Goal: Check status: Check status

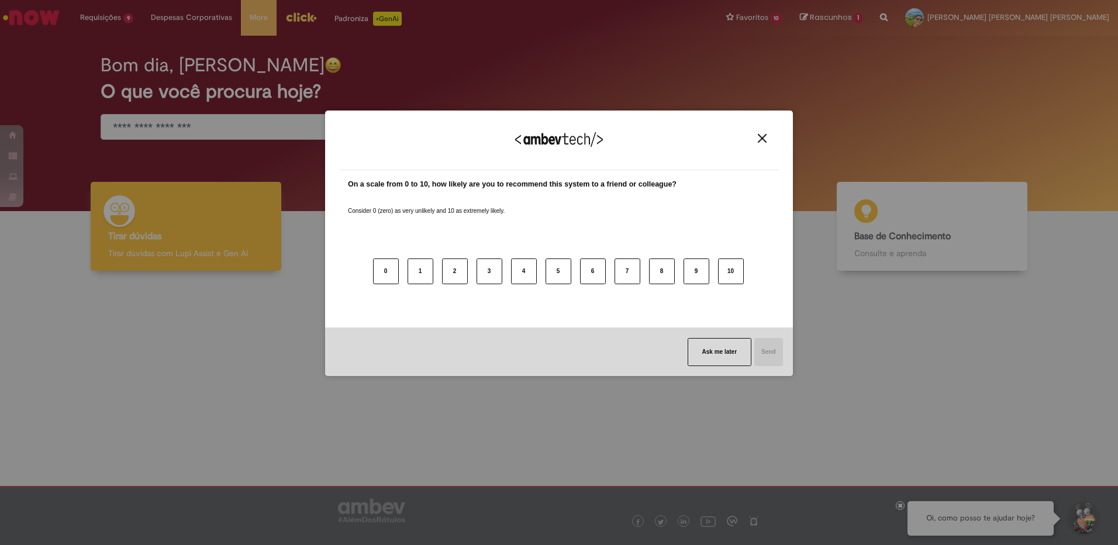
click at [766, 139] on button "Close" at bounding box center [762, 138] width 16 height 10
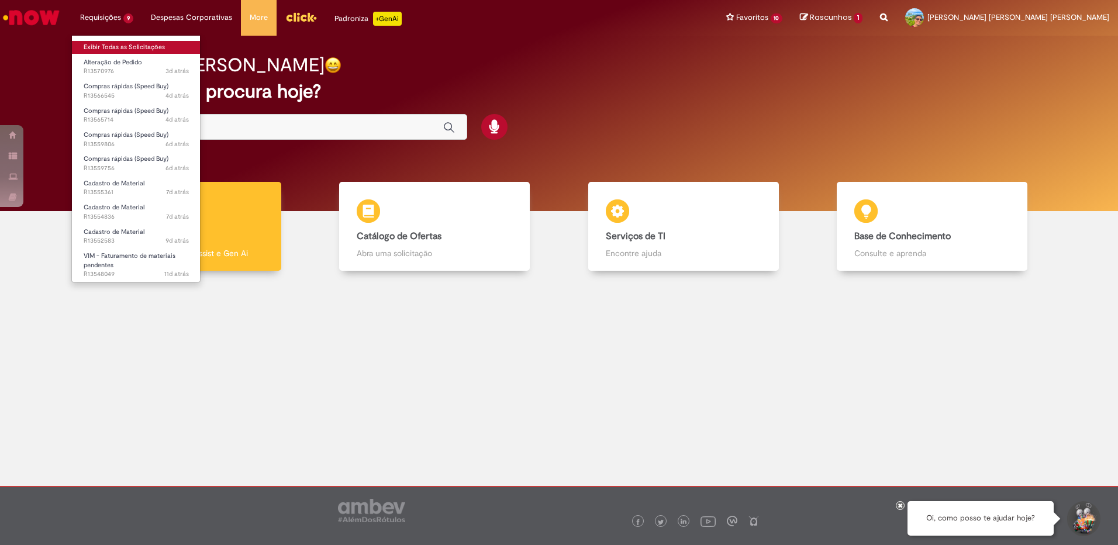
click at [115, 45] on link "Exibir Todas as Solicitações" at bounding box center [136, 47] width 129 height 13
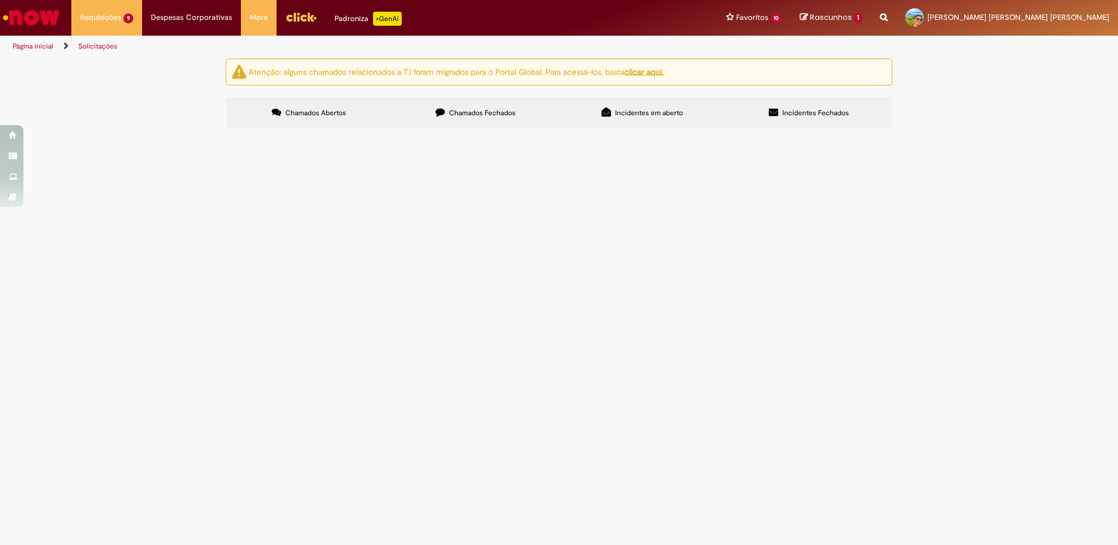
click at [0, 0] on span "Compras rápidas (Speed Buy)" at bounding box center [0, 0] width 0 height 0
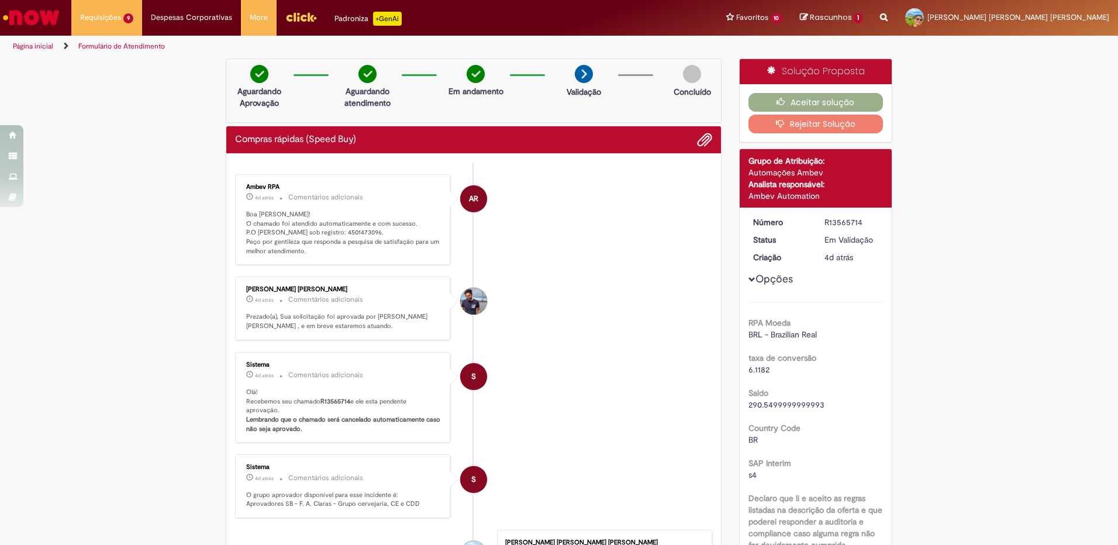
click at [807, 89] on div "Aceitar solução Rejeitar Solução" at bounding box center [816, 113] width 153 height 58
click at [805, 101] on button "Aceitar solução" at bounding box center [815, 102] width 135 height 19
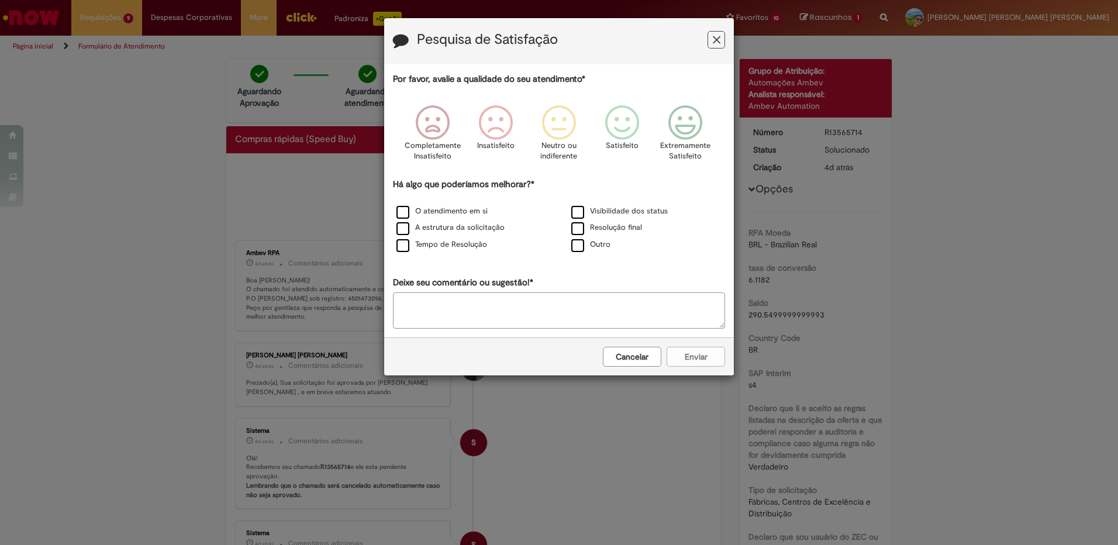
click at [717, 39] on icon "Feedback" at bounding box center [717, 40] width 8 height 12
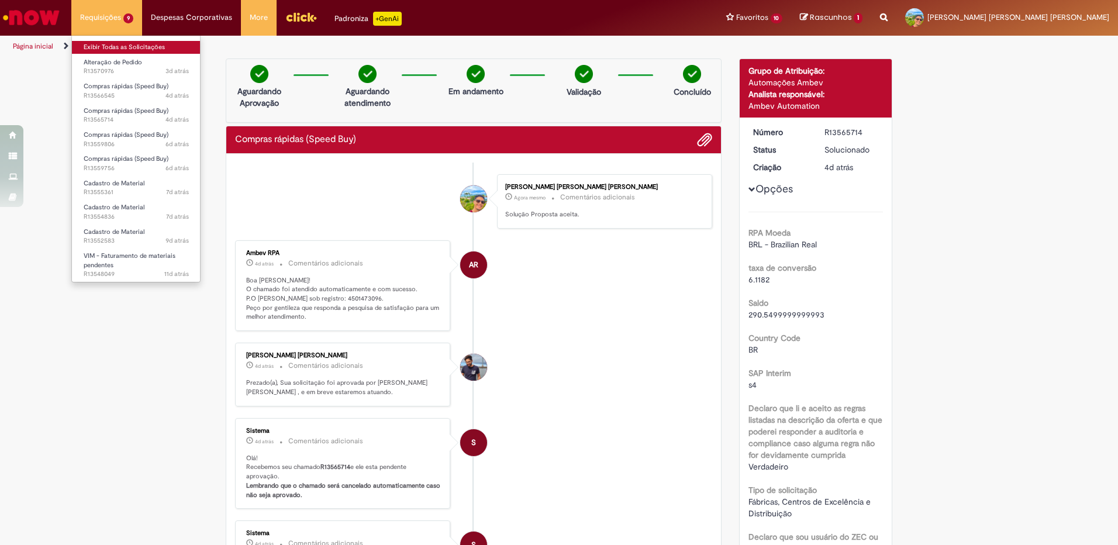
click at [115, 46] on link "Exibir Todas as Solicitações" at bounding box center [136, 47] width 129 height 13
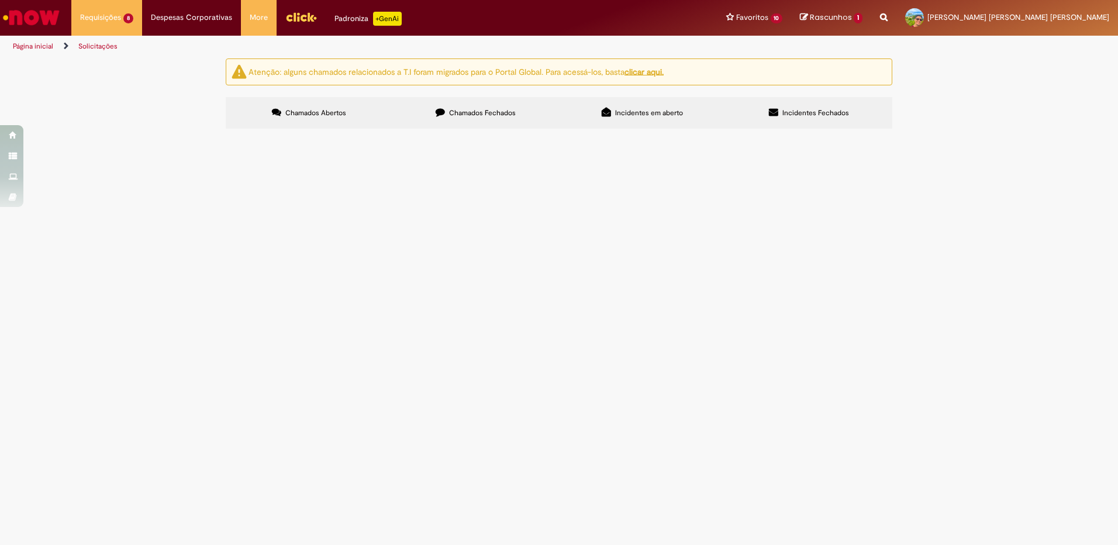
click at [0, 0] on span "Compras rápidas (Speed Buy)" at bounding box center [0, 0] width 0 height 0
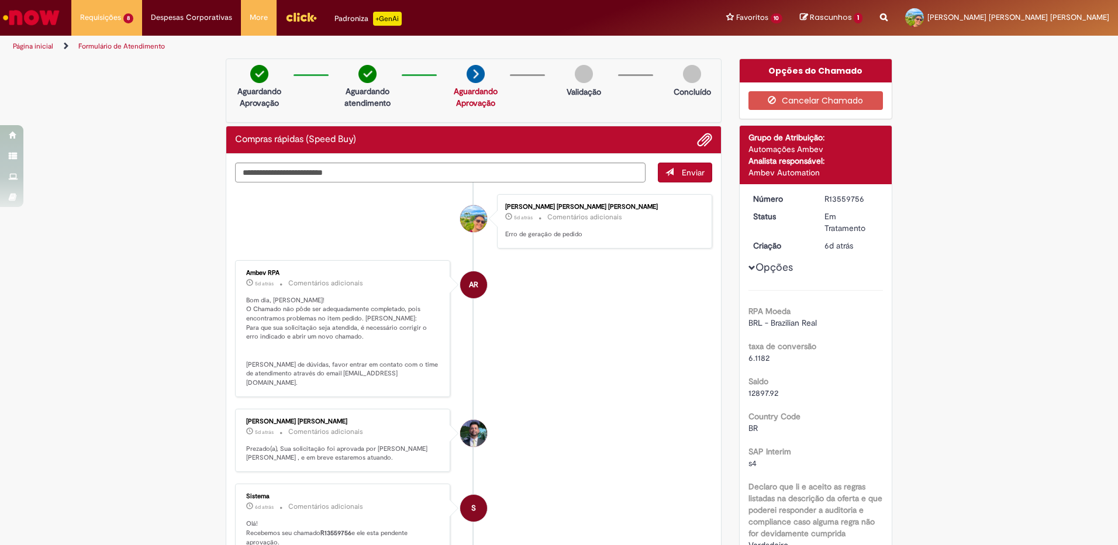
click at [55, 17] on img "Ir para a Homepage" at bounding box center [31, 17] width 60 height 23
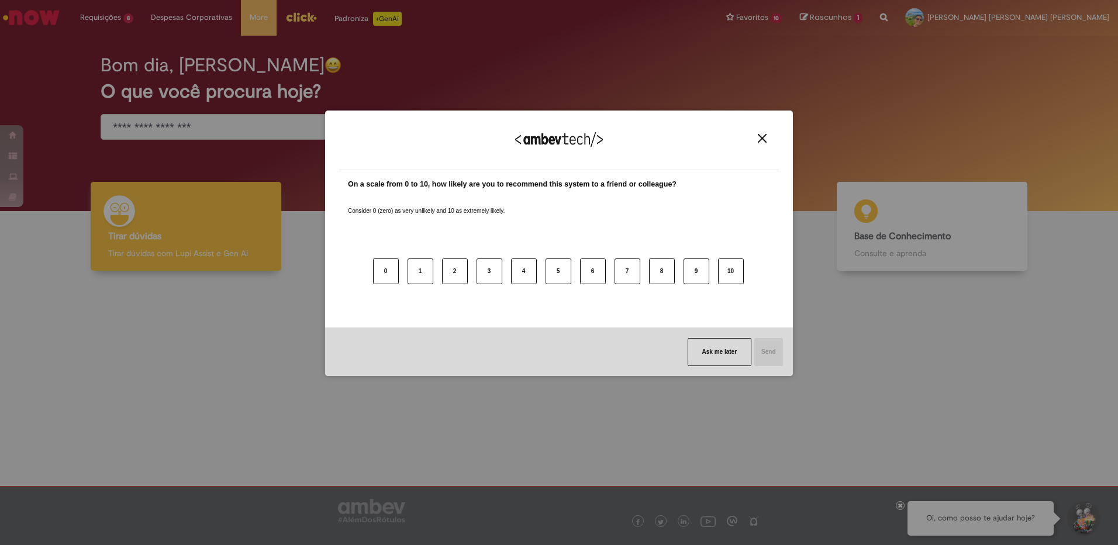
click at [767, 136] on button "Close" at bounding box center [762, 138] width 16 height 10
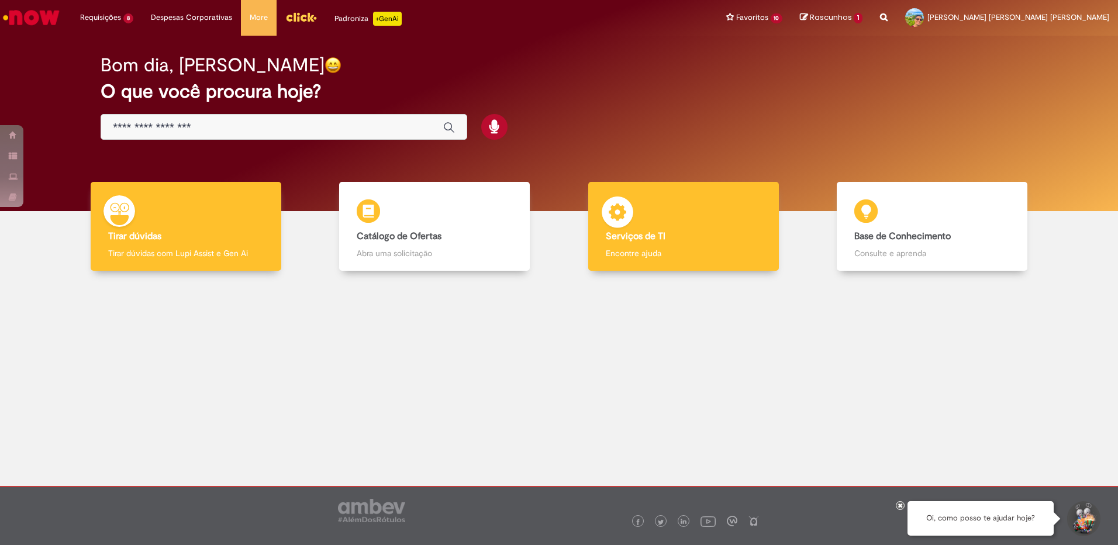
click at [661, 220] on div "Serviços de TI Serviços de TI Encontre ajuda" at bounding box center [683, 226] width 191 height 89
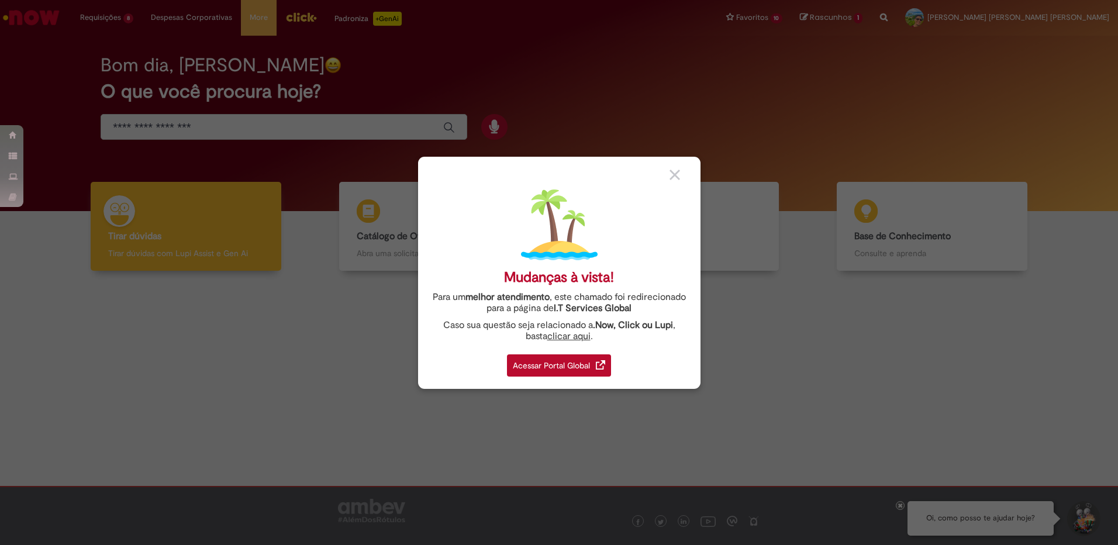
click at [580, 361] on div "Acessar Portal Global" at bounding box center [559, 365] width 104 height 22
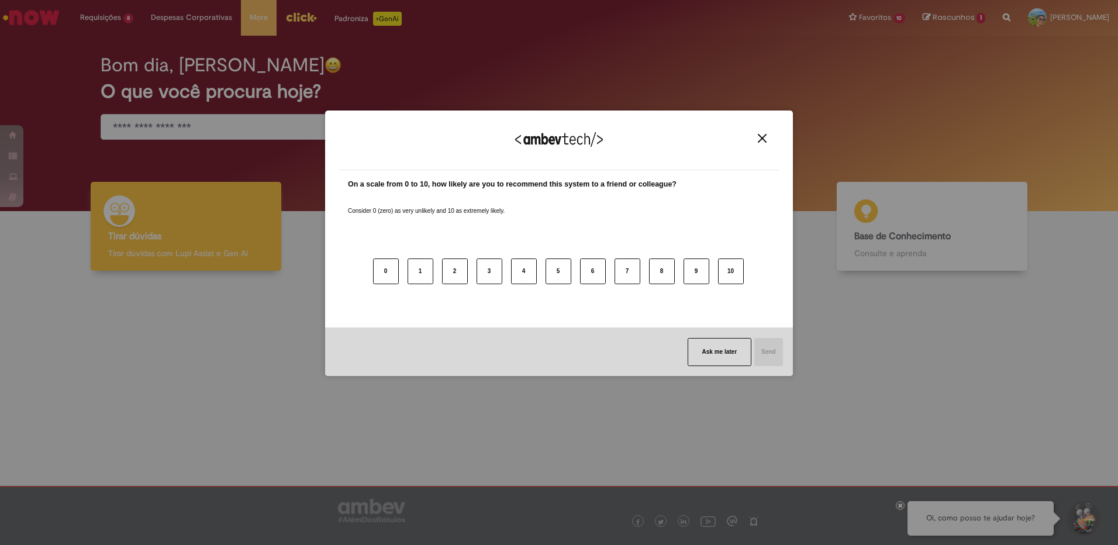
click at [767, 134] on button "Close" at bounding box center [762, 138] width 16 height 10
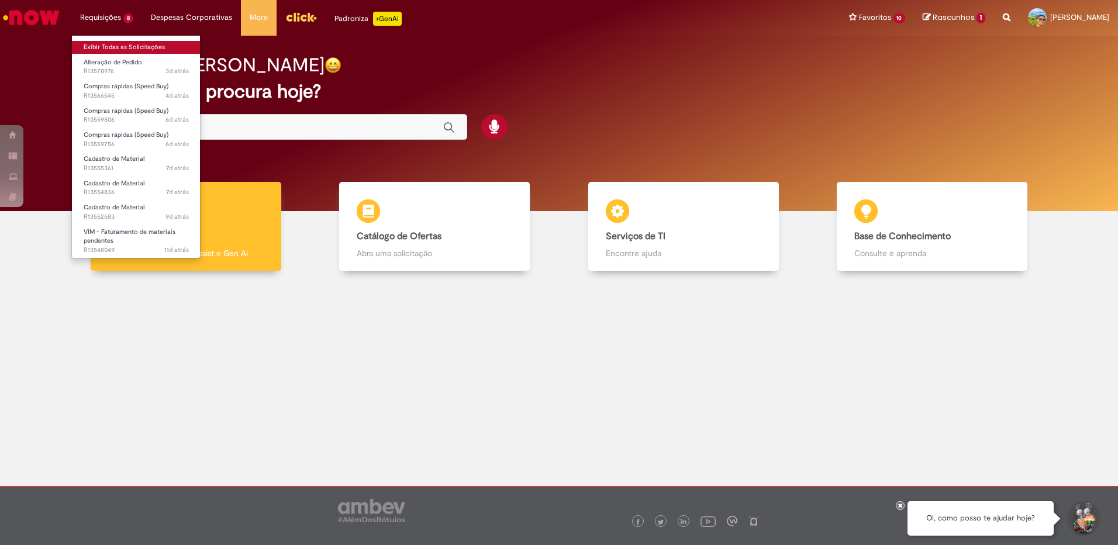
click at [109, 45] on link "Exibir Todas as Solicitações" at bounding box center [136, 47] width 129 height 13
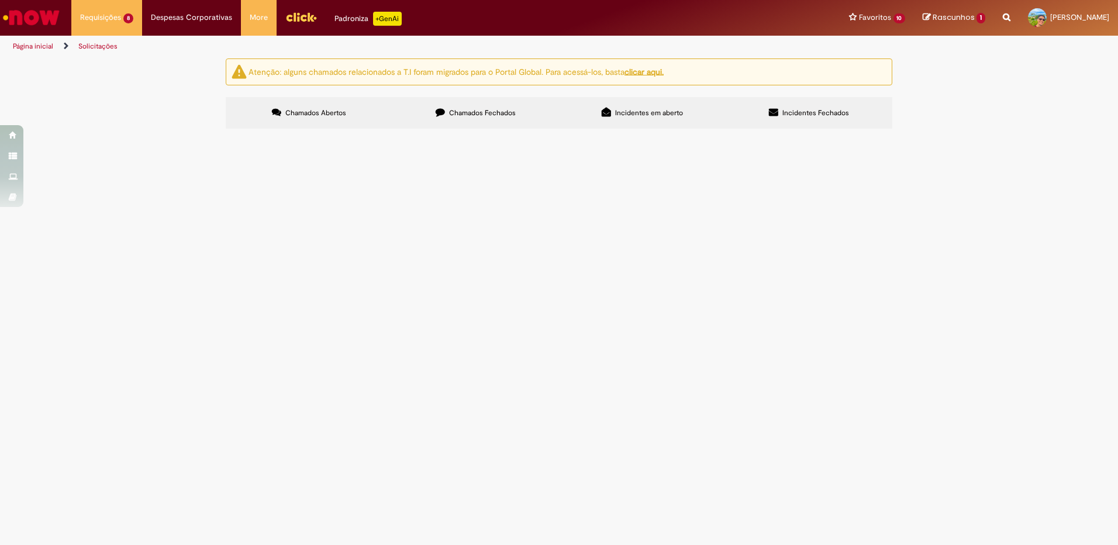
click at [0, 0] on span "Iluminação para AR 03 e soquete para fixação dos mesmos" at bounding box center [0, 0] width 0 height 0
